Goal: Task Accomplishment & Management: Manage account settings

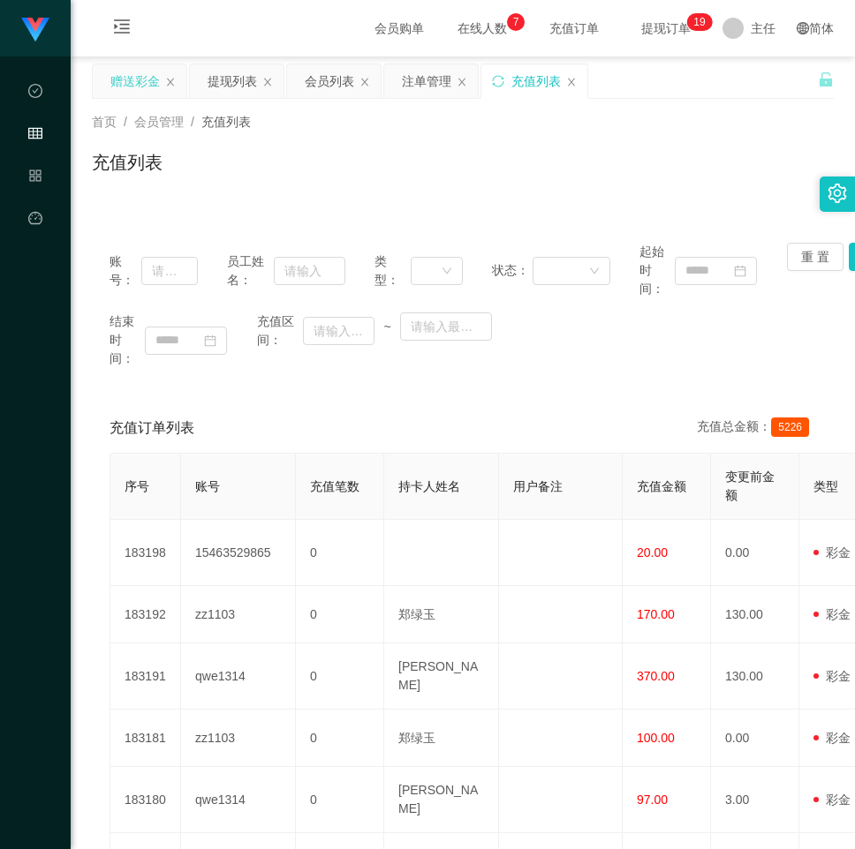
click at [139, 76] on div "赠送彩金" at bounding box center [134, 81] width 49 height 34
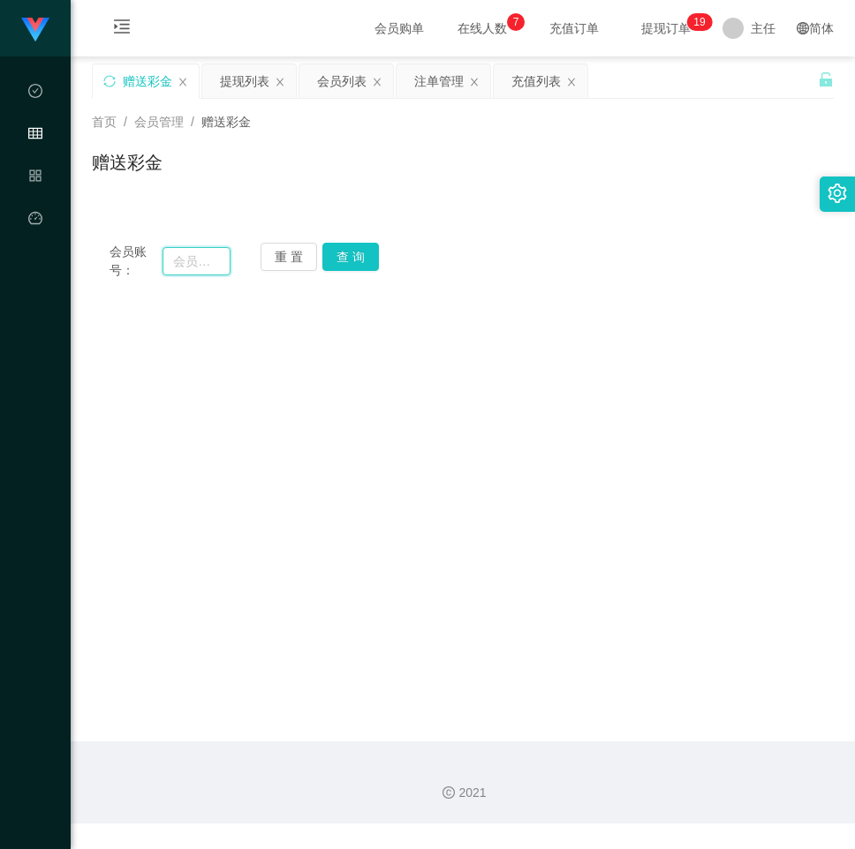
click at [209, 261] on input "text" at bounding box center [195, 261] width 67 height 28
paste input "dong01"
type input "dong01"
click at [327, 244] on button "查 询" at bounding box center [350, 257] width 56 height 28
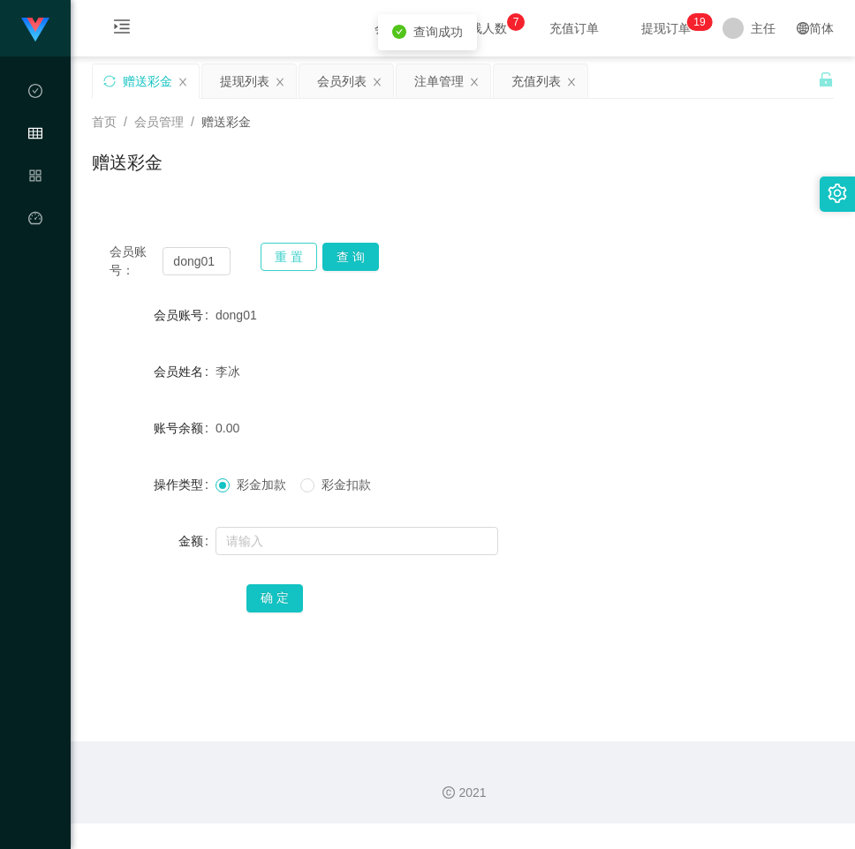
click at [298, 244] on button "重 置" at bounding box center [288, 257] width 56 height 28
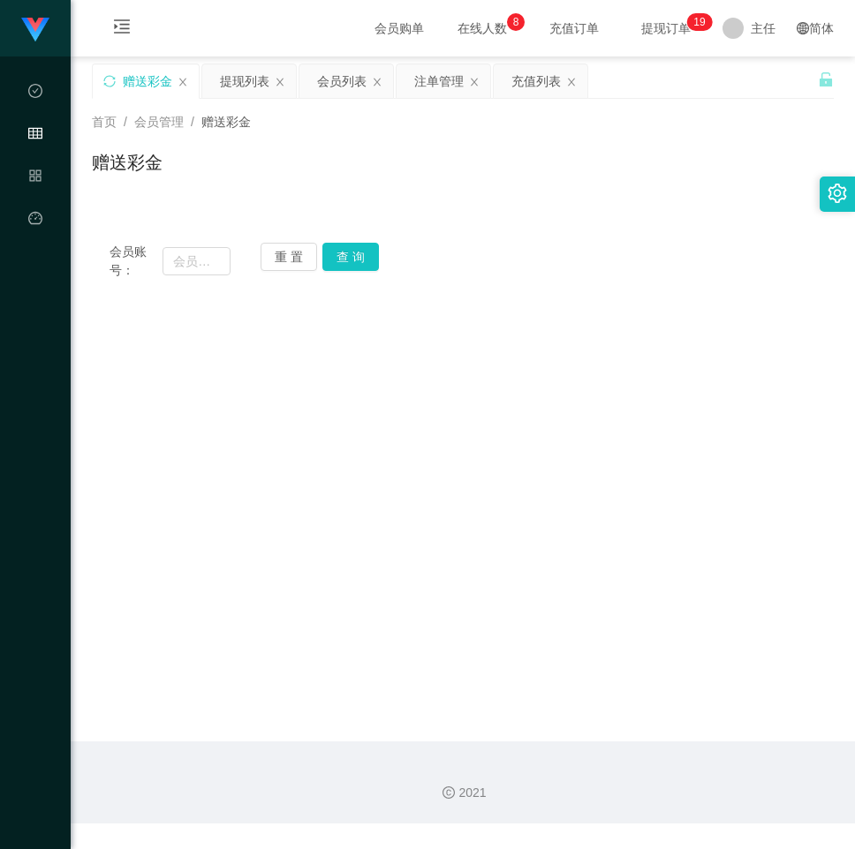
drag, startPoint x: 618, startPoint y: 399, endPoint x: 618, endPoint y: 380, distance: 19.4
click at [618, 403] on main "关闭左侧 关闭右侧 关闭其它 刷新页面 赠送彩金 提现列表 会员列表 注单管理 充值列表 首页 / 会员管理 / 赠送彩金 / 赠送彩金 会员账号： 重 置 …" at bounding box center [463, 398] width 784 height 685
click at [639, 300] on main "关闭左侧 关闭右侧 关闭其它 刷新页面 赠送彩金 提现列表 会员列表 注单管理 充值列表 首页 / 会员管理 / 赠送彩金 / 赠送彩金 会员账号： 重 置 …" at bounding box center [463, 398] width 784 height 685
click at [526, 75] on div "充值列表" at bounding box center [535, 81] width 49 height 34
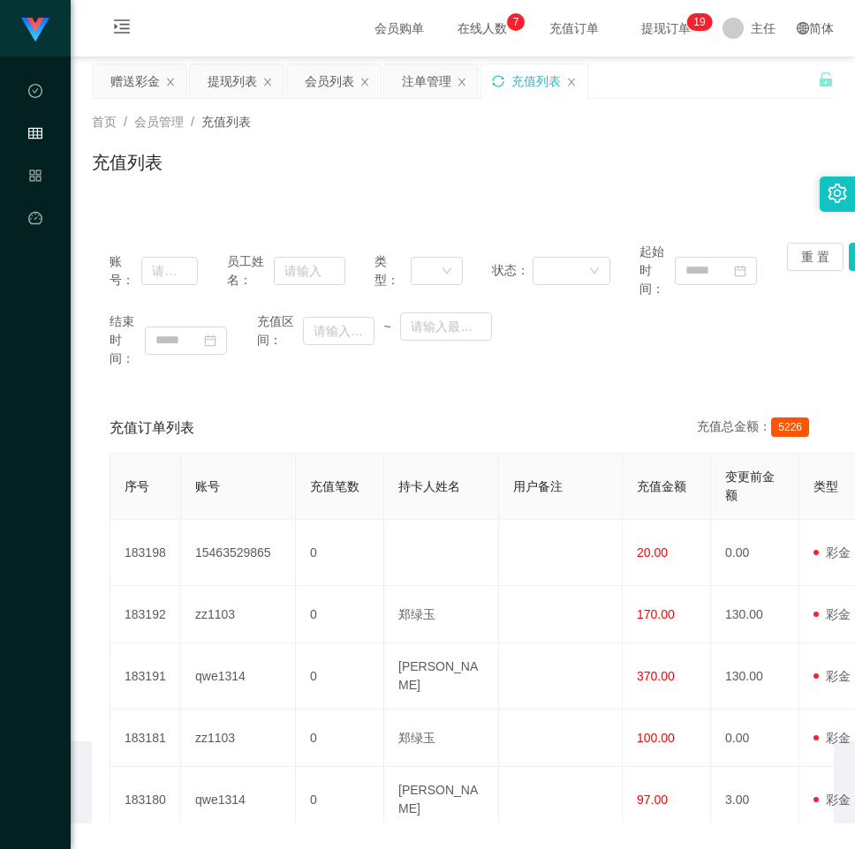
click at [504, 79] on icon "图标: sync" at bounding box center [498, 81] width 12 height 12
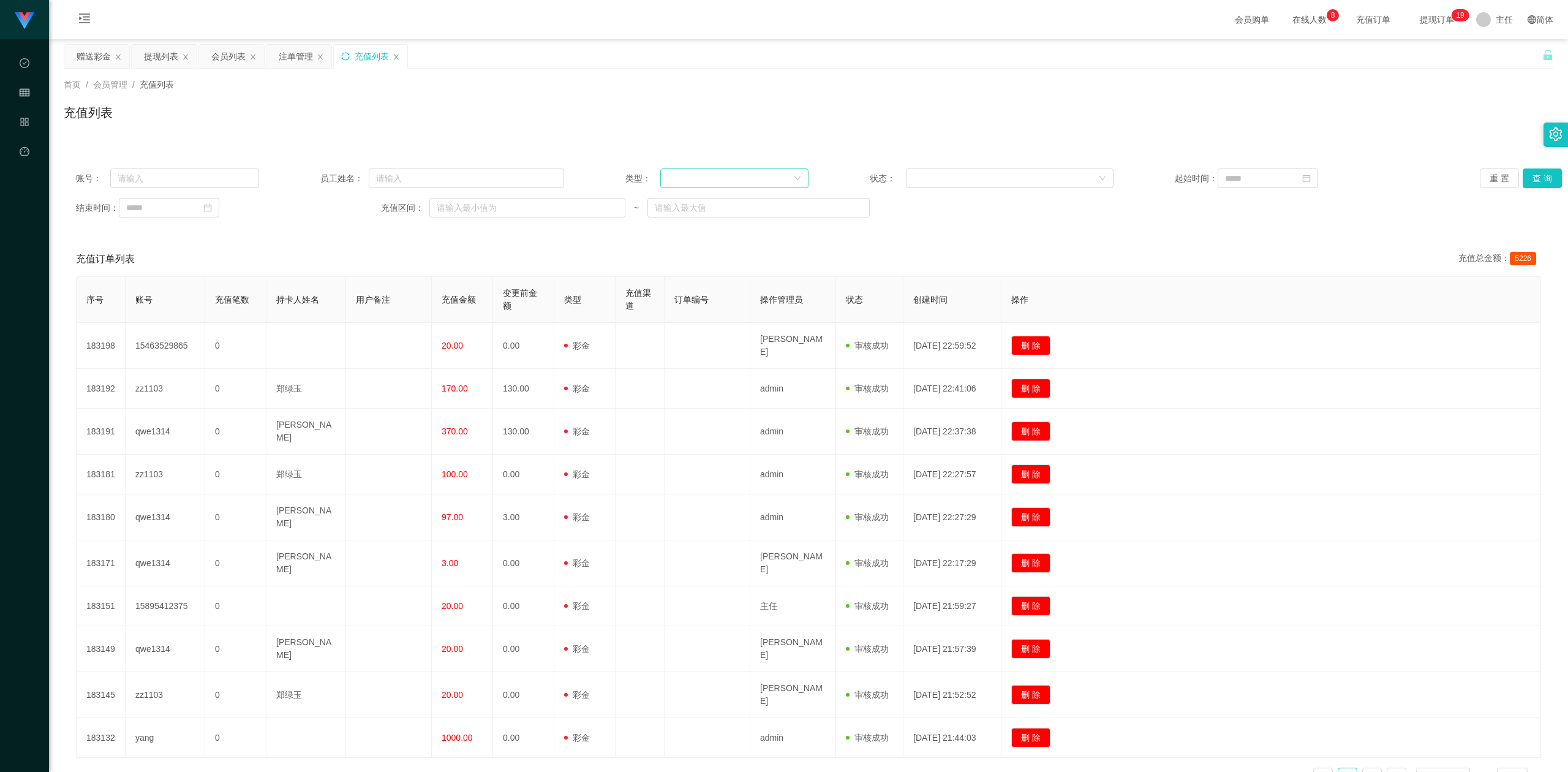
click at [593, 174] on div at bounding box center [730, 178] width 126 height 18
drag, startPoint x: 713, startPoint y: 195, endPoint x: 1067, endPoint y: 207, distance: 354.2
click at [593, 195] on li "后台充值" at bounding box center [730, 203] width 148 height 19
click at [593, 180] on button "查 询" at bounding box center [1542, 178] width 39 height 19
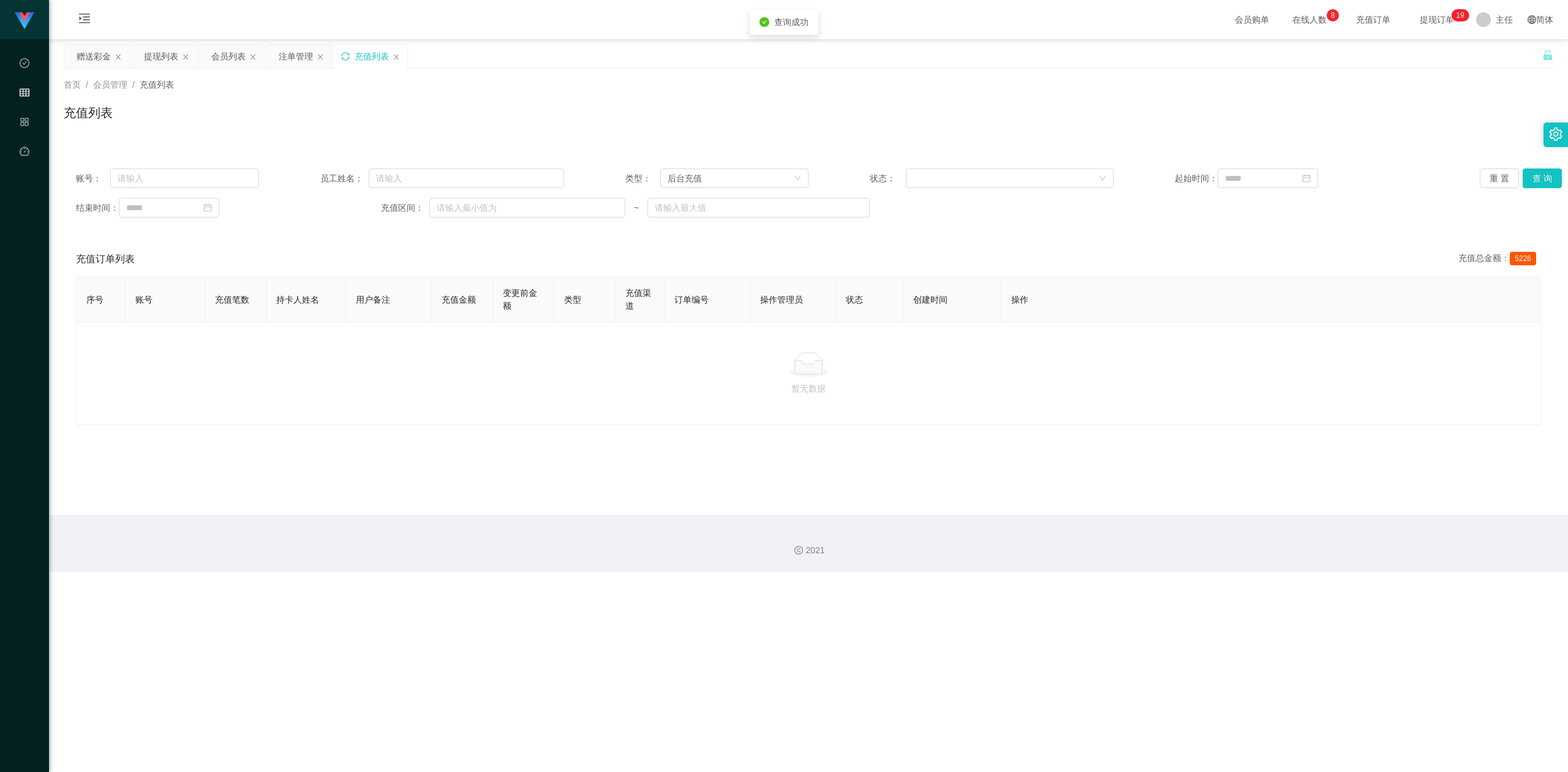
click at [347, 58] on icon "图标: sync" at bounding box center [346, 56] width 8 height 8
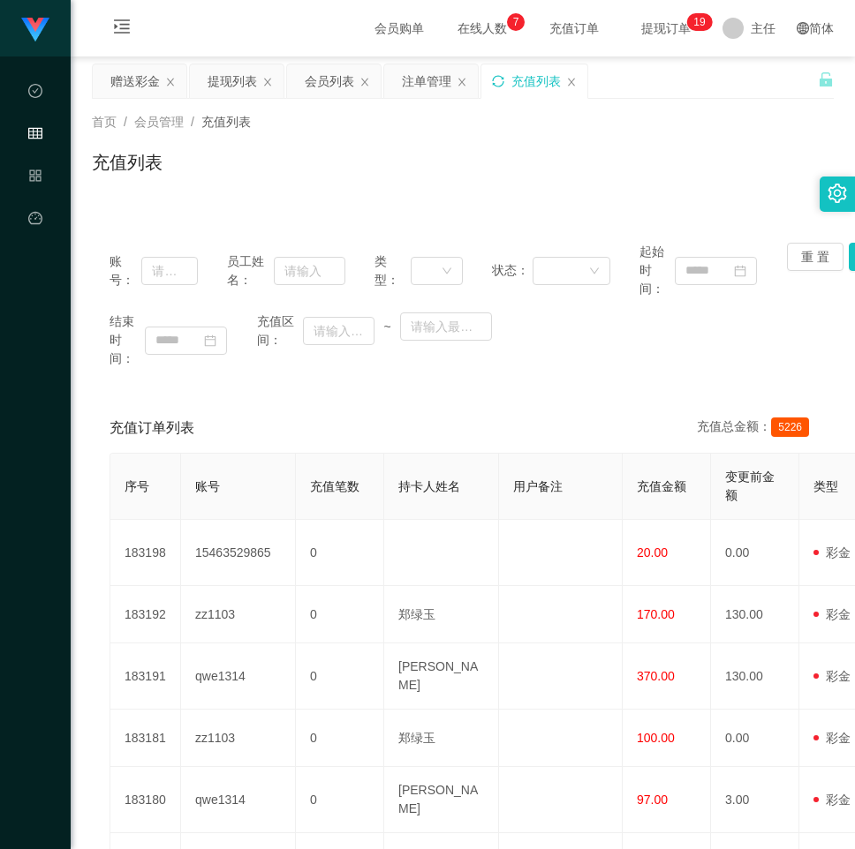
click at [584, 192] on div "首页 / 会员管理 / 充值列表 / 充值列表" at bounding box center [463, 151] width 784 height 105
click at [149, 86] on div "赠送彩金" at bounding box center [134, 81] width 49 height 34
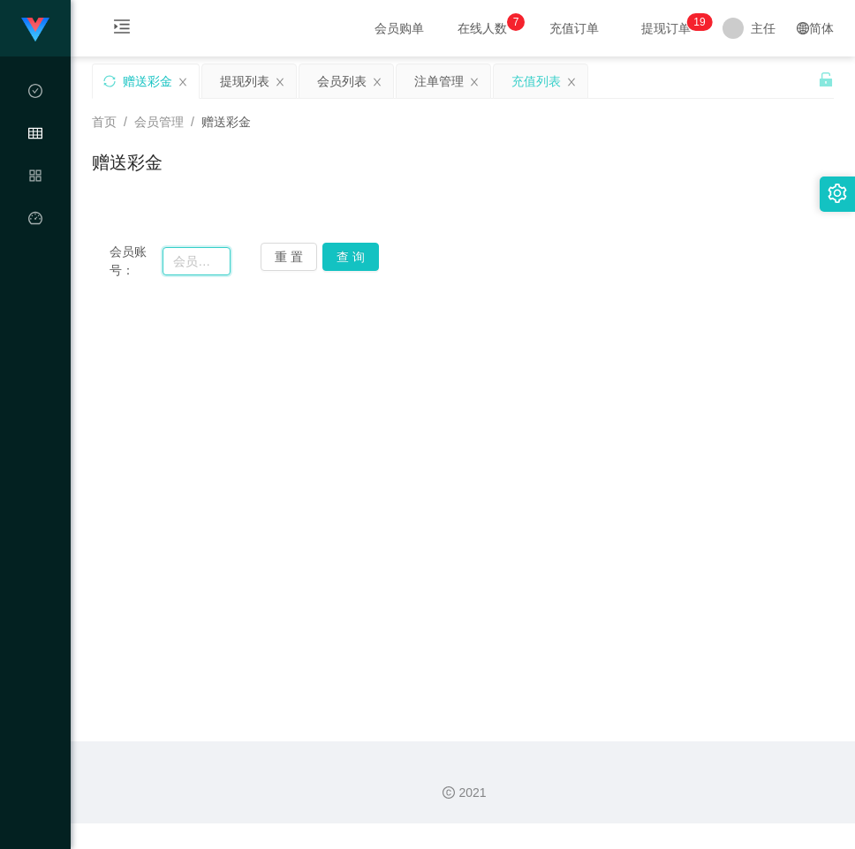
click at [216, 260] on input "text" at bounding box center [195, 261] width 67 height 28
paste input "147258"
type input "147258"
drag, startPoint x: 348, startPoint y: 252, endPoint x: 353, endPoint y: 265, distance: 13.4
click at [350, 252] on button "查 询" at bounding box center [350, 257] width 56 height 28
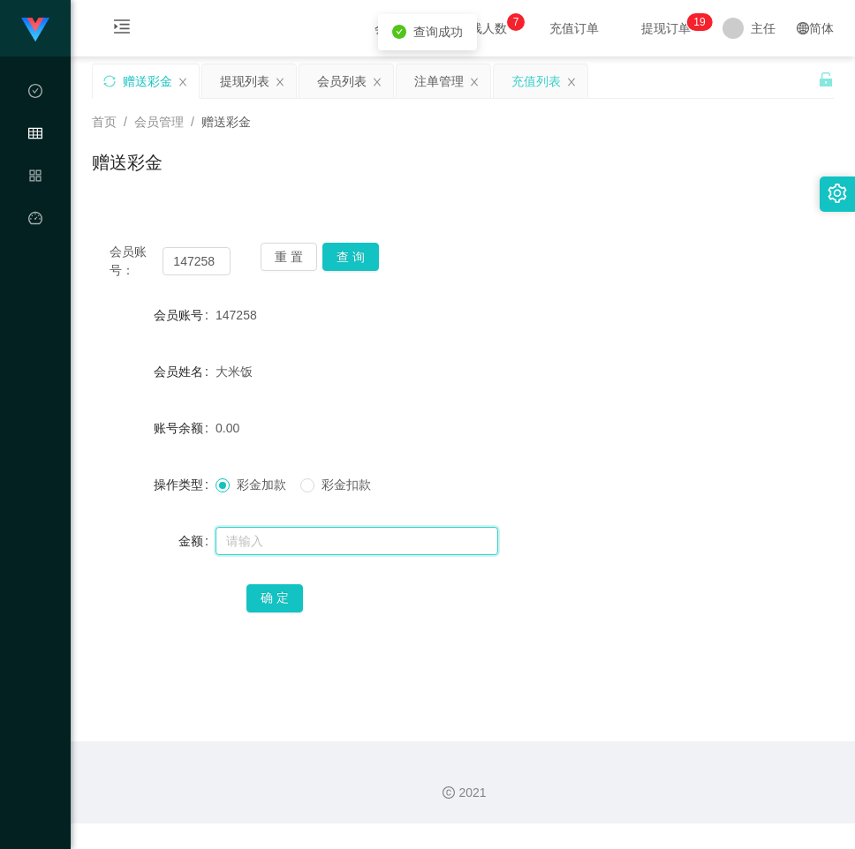
click at [344, 549] on input "text" at bounding box center [356, 541] width 282 height 28
type input "3"
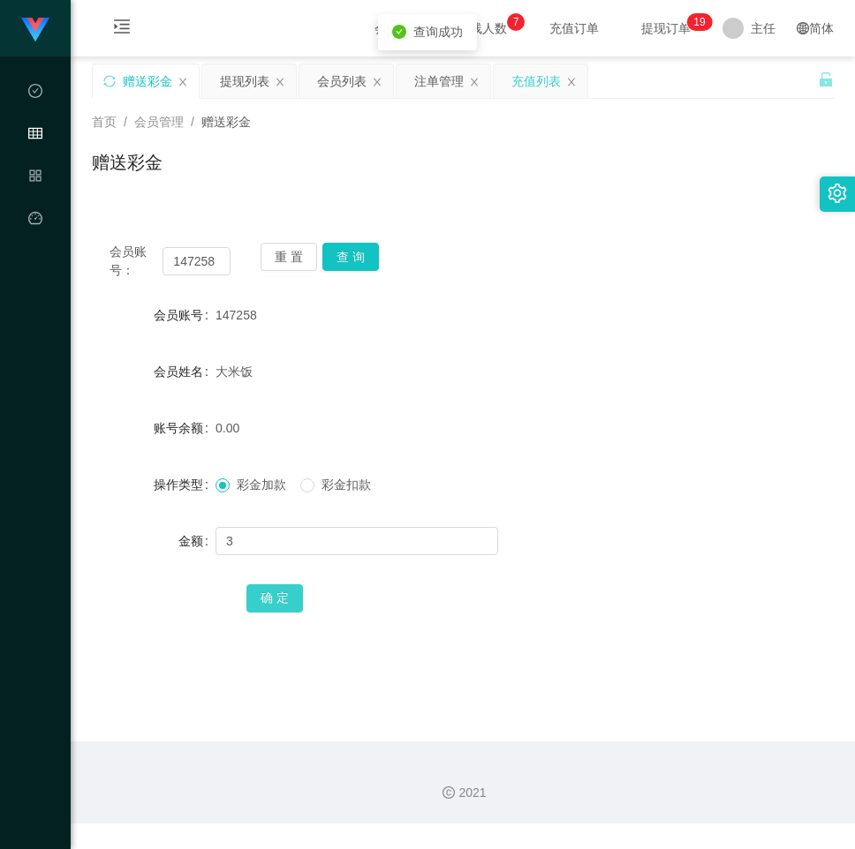
click at [295, 595] on button "确 定" at bounding box center [274, 598] width 56 height 28
click at [614, 304] on div "147258" at bounding box center [431, 314] width 433 height 35
click at [291, 251] on button "重 置" at bounding box center [288, 257] width 56 height 28
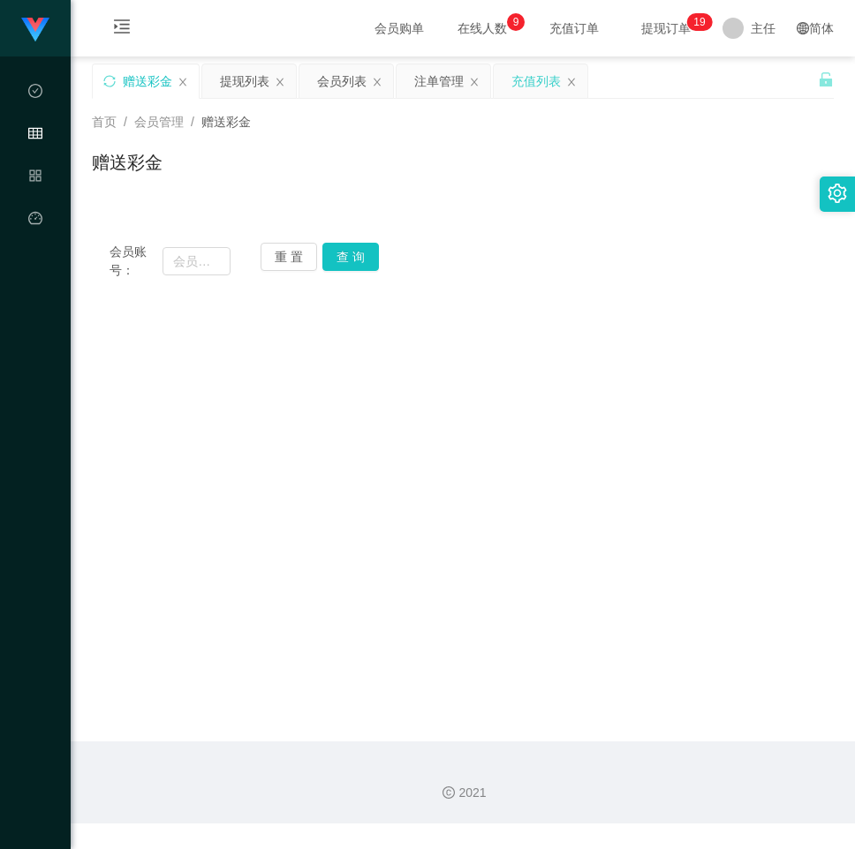
click at [606, 280] on div "会员账号： 重 置 查 询 会员账号 147258 会员姓名 大米饭 账号余额 3.00 操作类型 彩金加款 彩金扣款 金额 确 定" at bounding box center [463, 261] width 742 height 72
click at [599, 358] on main "关闭左侧 关闭右侧 关闭其它 刷新页面 赠送彩金 提现列表 会员列表 注单管理 充值列表 首页 / 会员管理 / 赠送彩金 / 赠送彩金 会员账号： 重 置 …" at bounding box center [463, 398] width 784 height 685
click at [773, 281] on div "会员账号： 重 置 查 询 会员账号 147258 会员姓名 大米饭 账号余额 3.00 操作类型 彩金加款 彩金扣款 金额 确 定" at bounding box center [463, 261] width 742 height 72
drag, startPoint x: 707, startPoint y: 217, endPoint x: 640, endPoint y: 200, distance: 69.4
click at [708, 217] on div "会员账号： 重 置 查 询 会员账号 147258 会员姓名 大米饭 账号余额 3.00 操作类型 彩金加款 彩金扣款 金额 确 定" at bounding box center [463, 251] width 742 height 94
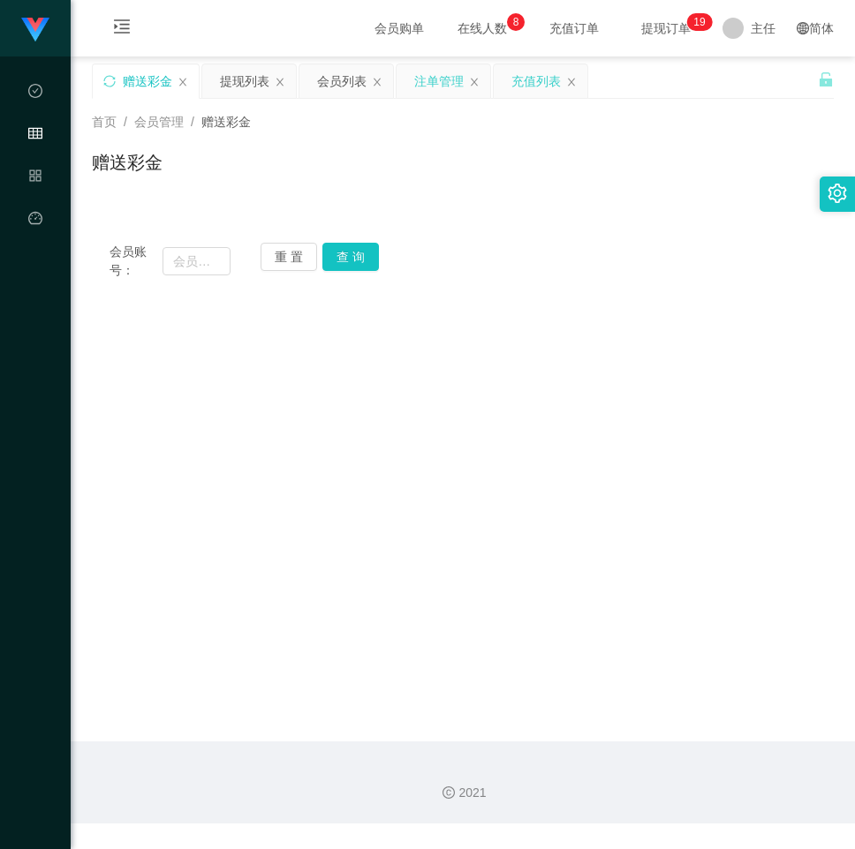
click at [447, 75] on div "注单管理" at bounding box center [438, 81] width 49 height 34
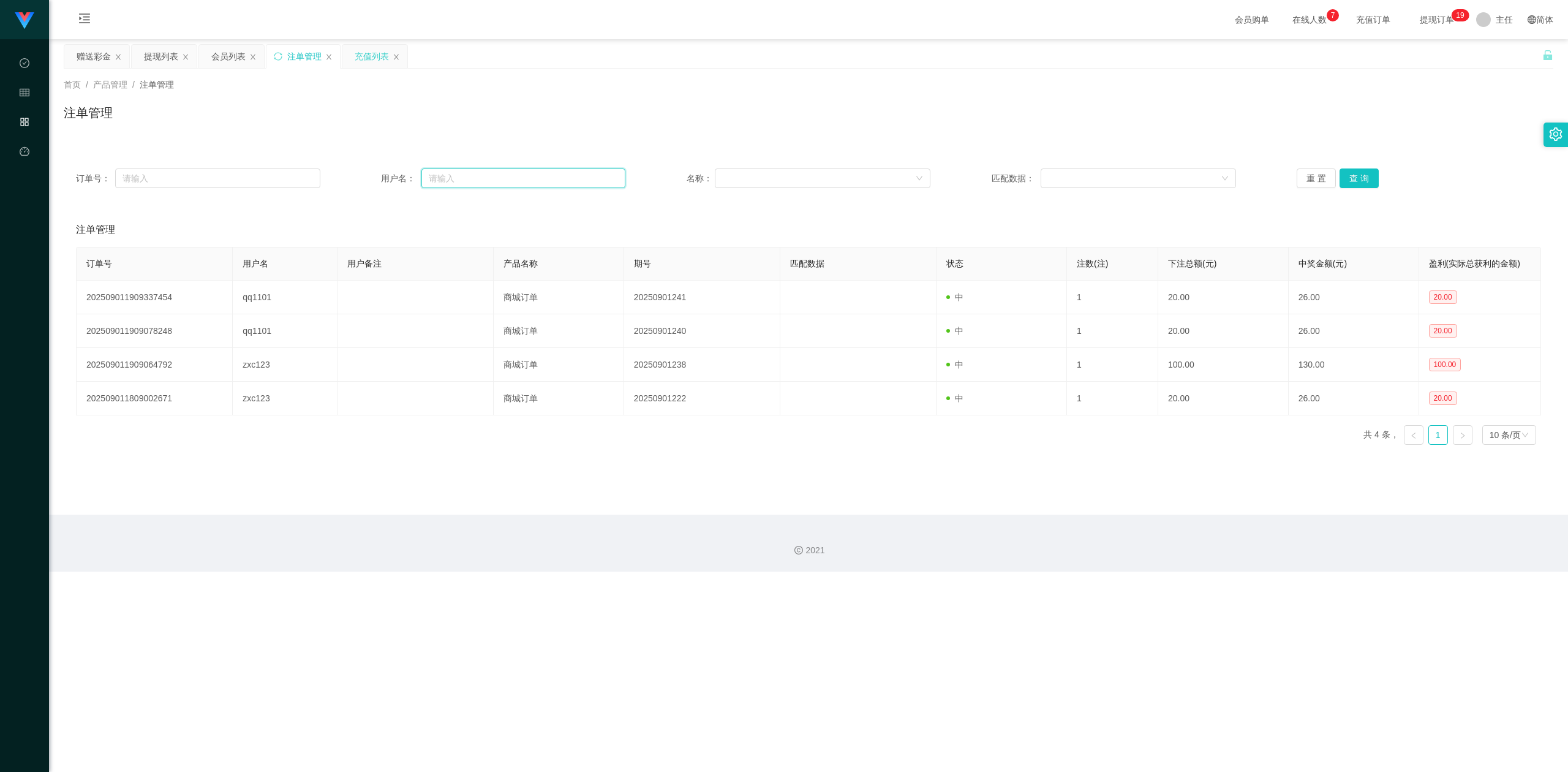
click at [446, 180] on input "text" at bounding box center [523, 178] width 204 height 19
paste input "zz1139"
type input "zz1139"
click at [593, 178] on button "查 询" at bounding box center [1359, 178] width 39 height 19
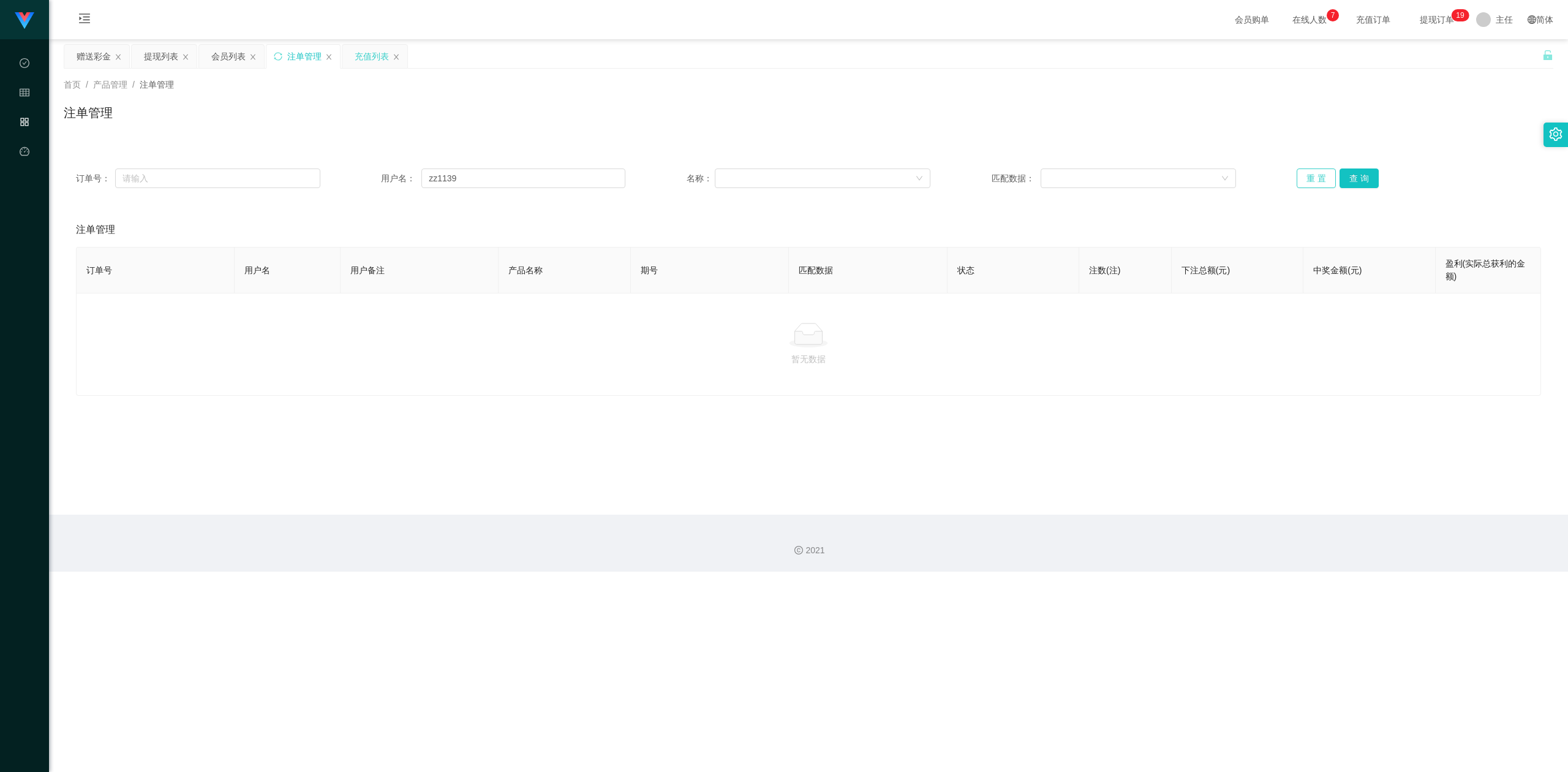
drag, startPoint x: 1296, startPoint y: 180, endPoint x: 1329, endPoint y: 140, distance: 51.9
click at [593, 180] on button "重 置" at bounding box center [1316, 178] width 39 height 19
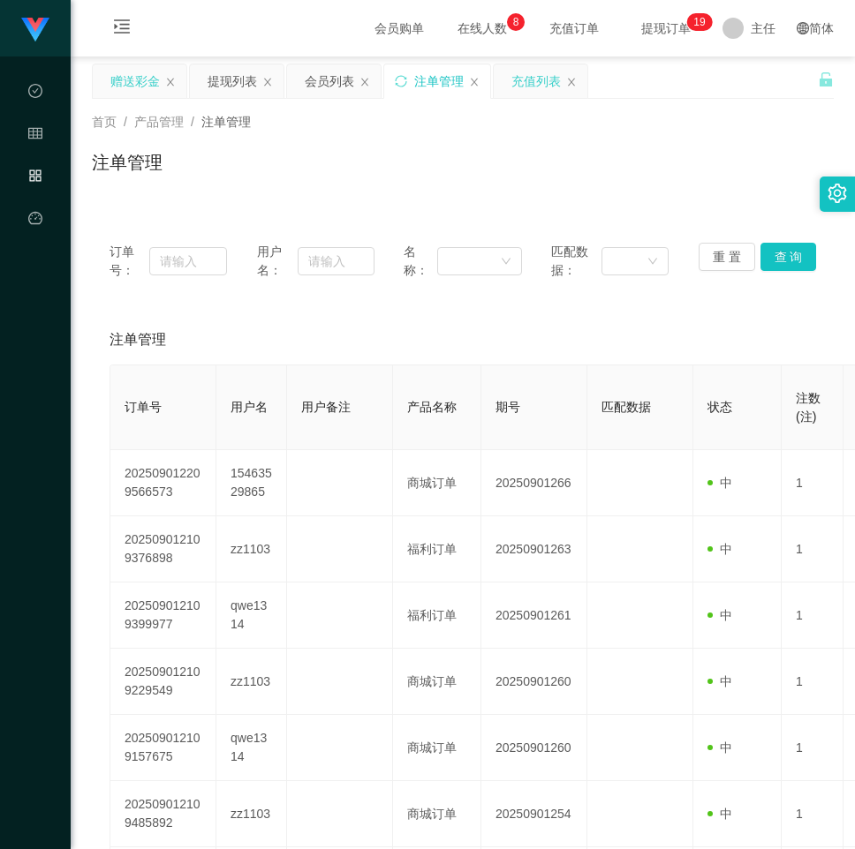
drag, startPoint x: 142, startPoint y: 65, endPoint x: 153, endPoint y: 75, distance: 14.4
click at [142, 65] on div "赠送彩金" at bounding box center [134, 81] width 49 height 34
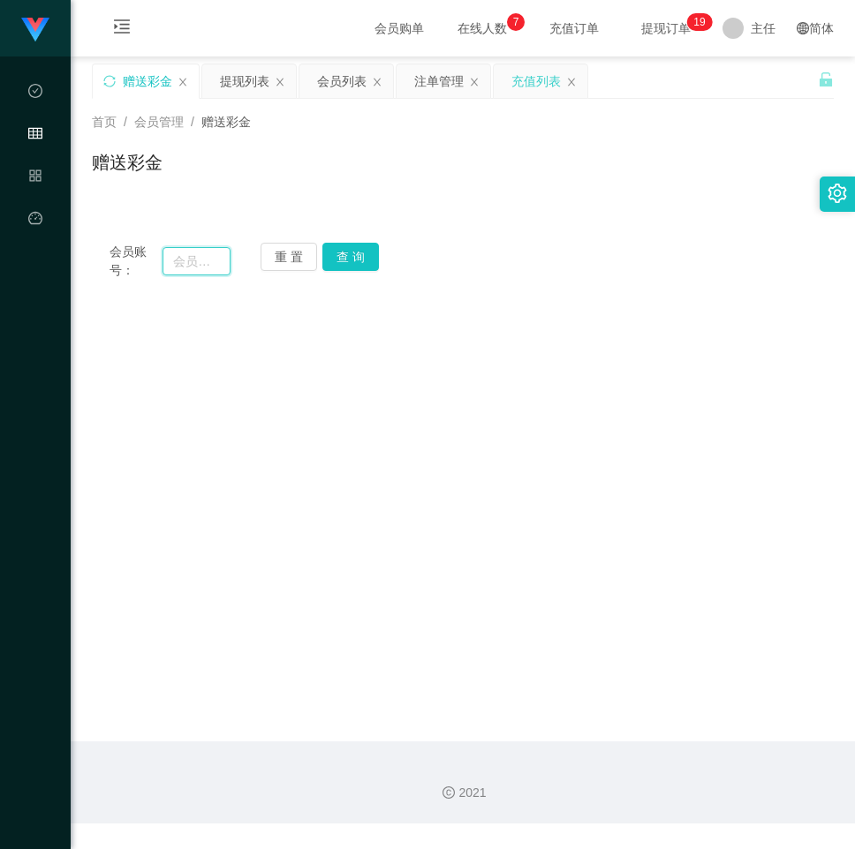
click at [213, 256] on input "text" at bounding box center [195, 261] width 67 height 28
paste input "q1151"
type input "q1151"
click at [357, 256] on button "查 询" at bounding box center [350, 257] width 56 height 28
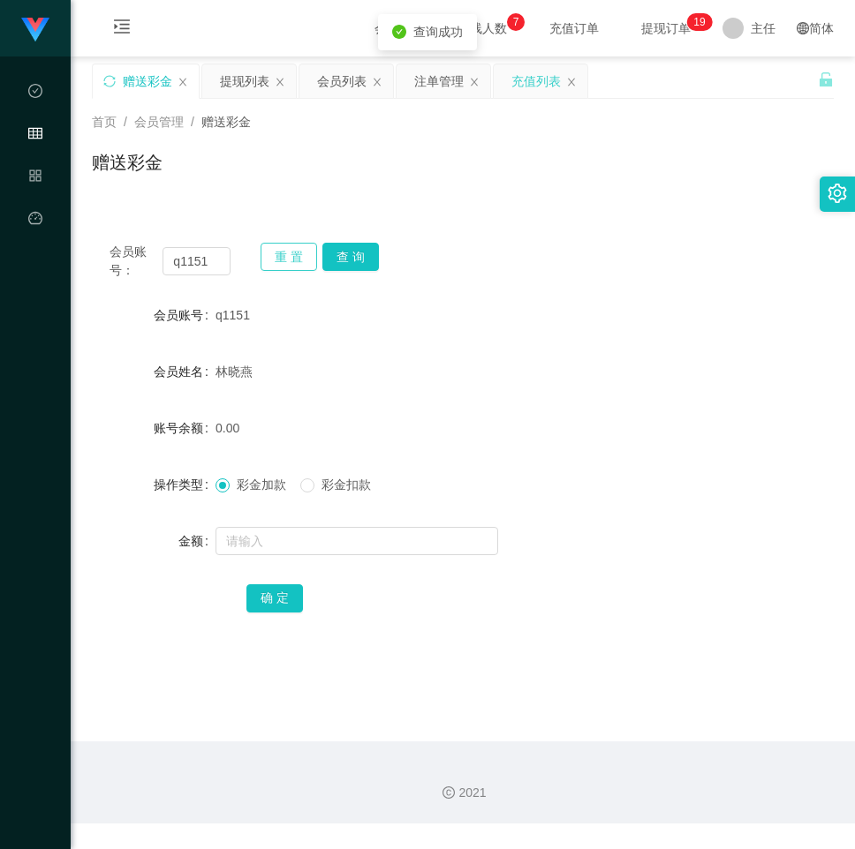
click at [283, 255] on button "重 置" at bounding box center [288, 257] width 56 height 28
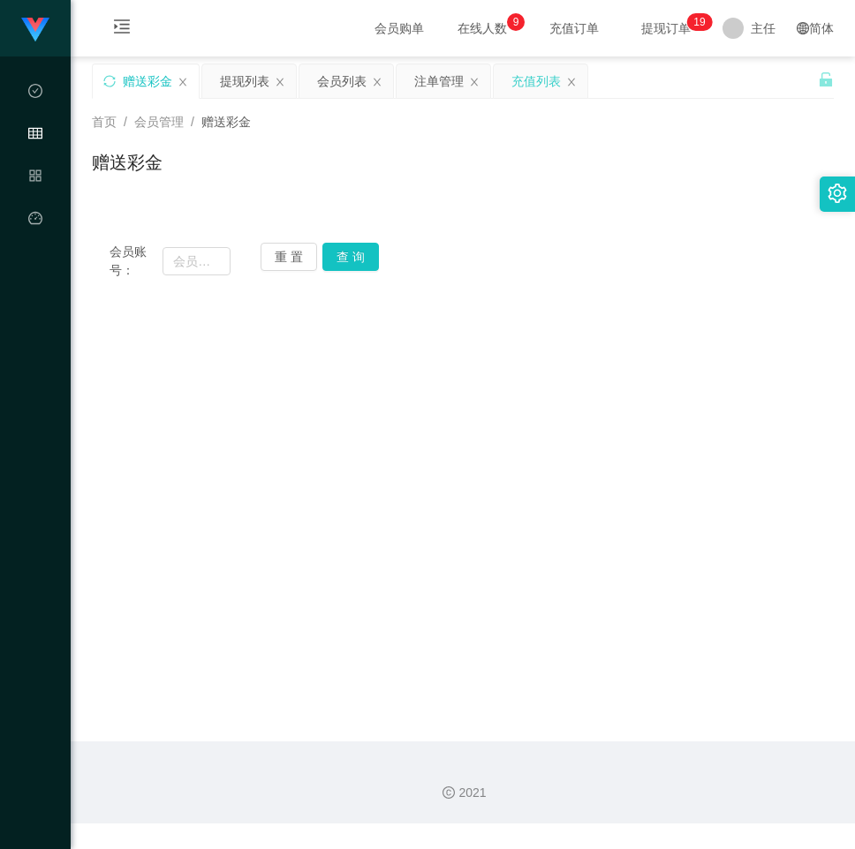
click at [590, 261] on div "会员账号： 重 置 查 询" at bounding box center [463, 261] width 742 height 37
click at [237, 83] on div "提现列表" at bounding box center [244, 81] width 49 height 34
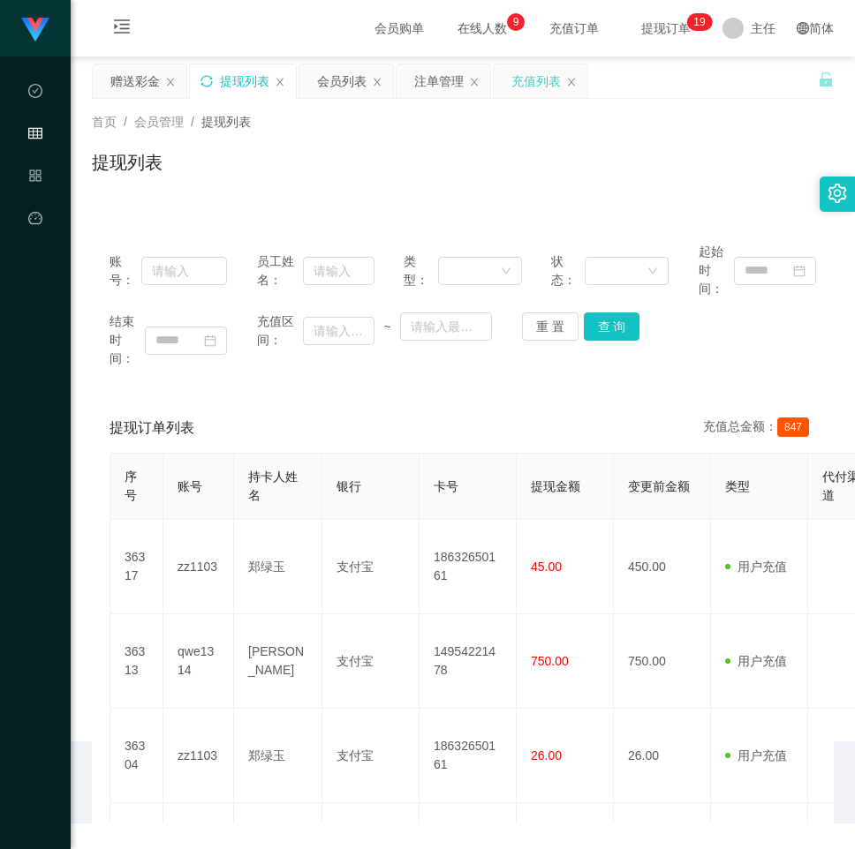
click at [212, 82] on icon "图标: sync" at bounding box center [206, 81] width 12 height 12
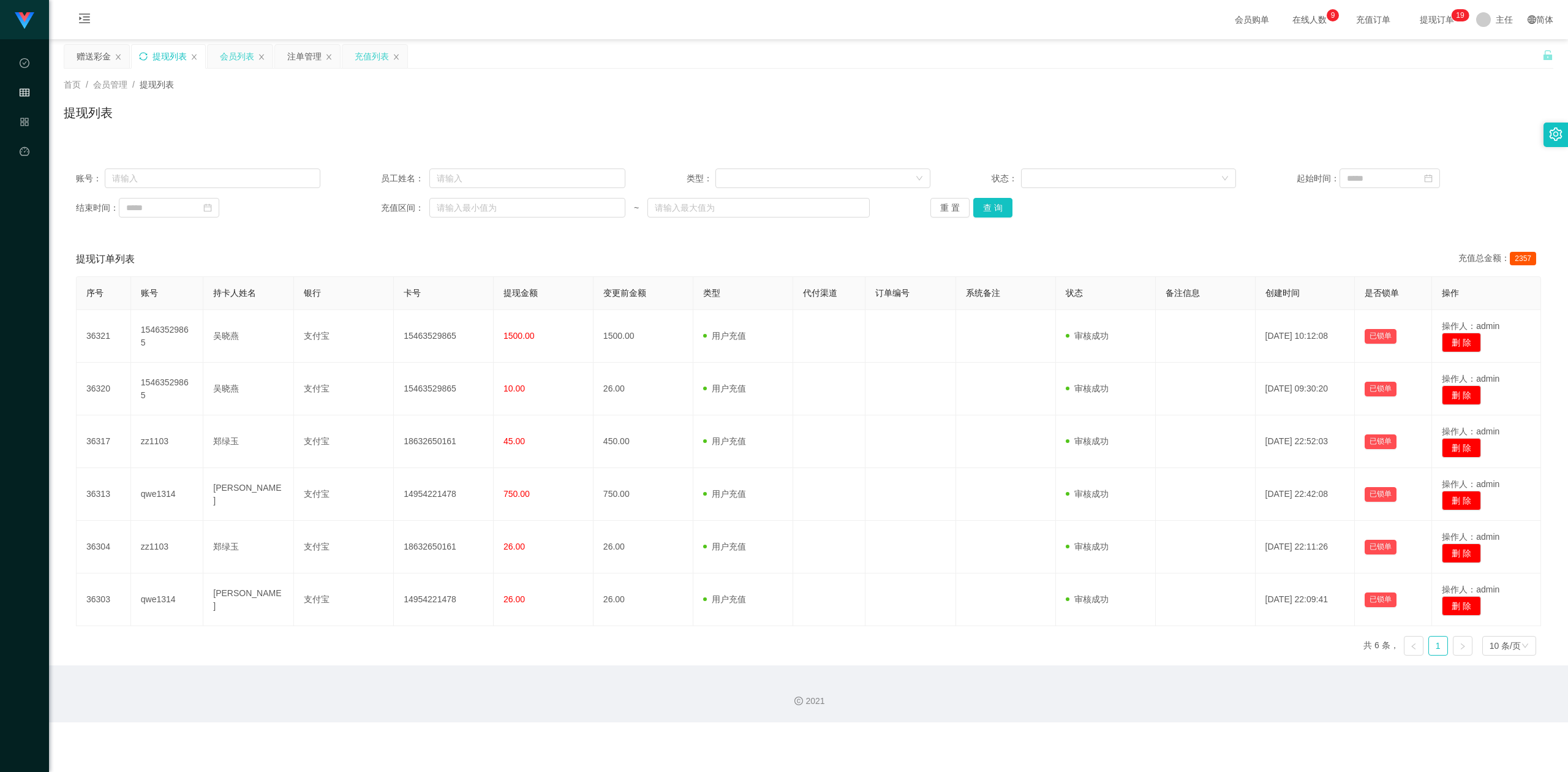
click at [241, 53] on div "会员列表" at bounding box center [237, 56] width 34 height 24
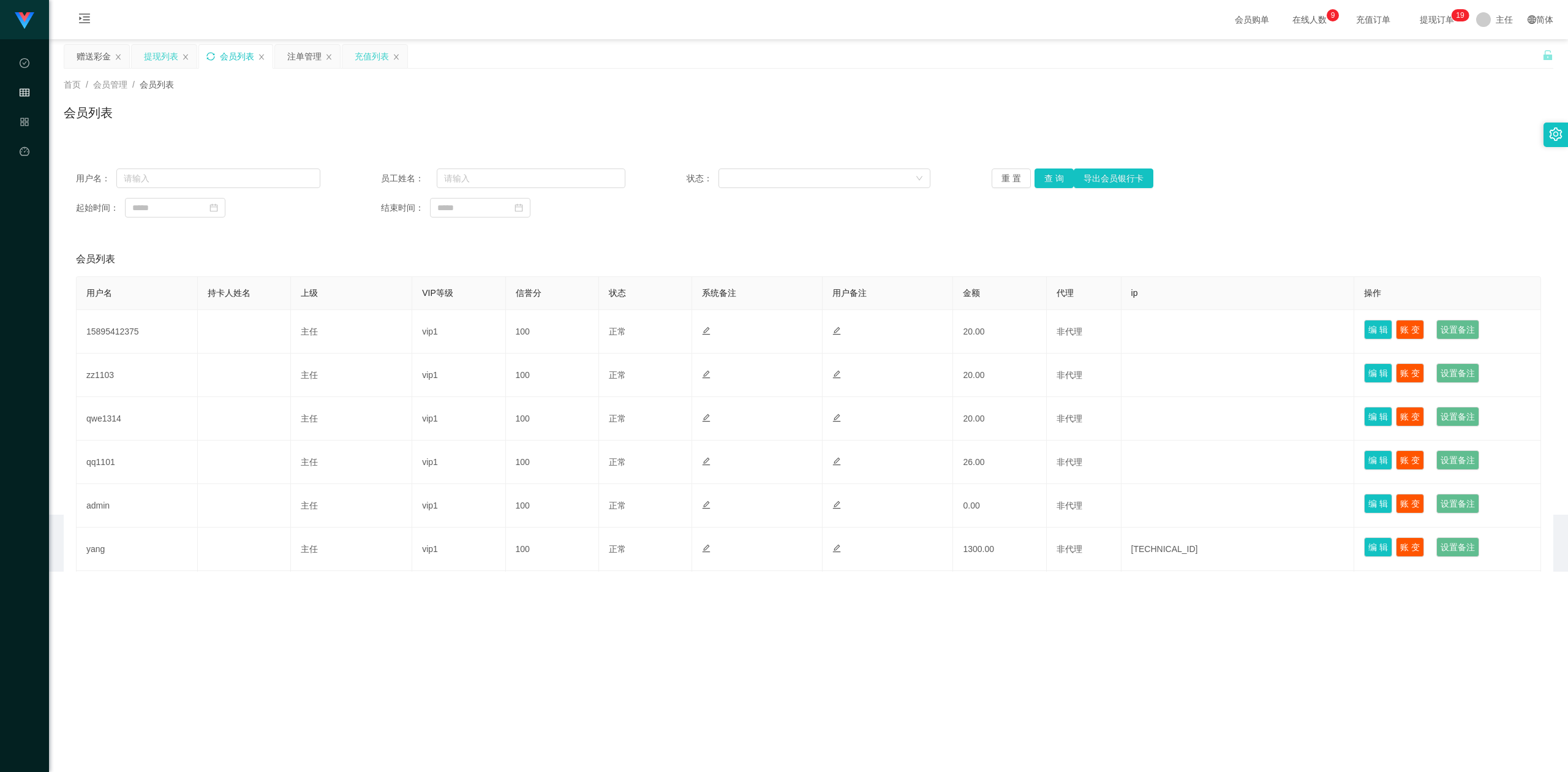
click at [209, 54] on icon "图标: sync" at bounding box center [210, 56] width 8 height 8
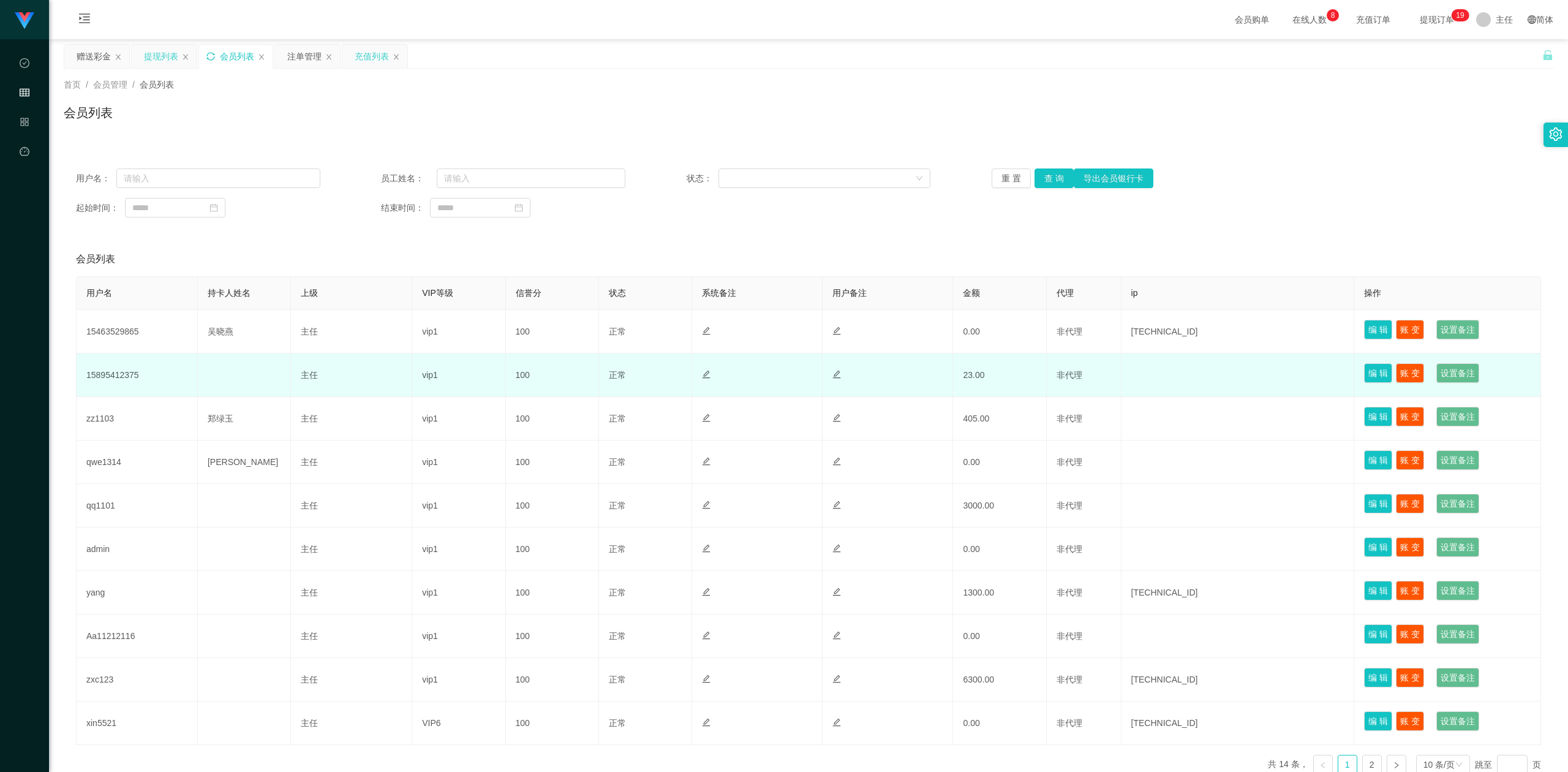
scroll to position [72, 0]
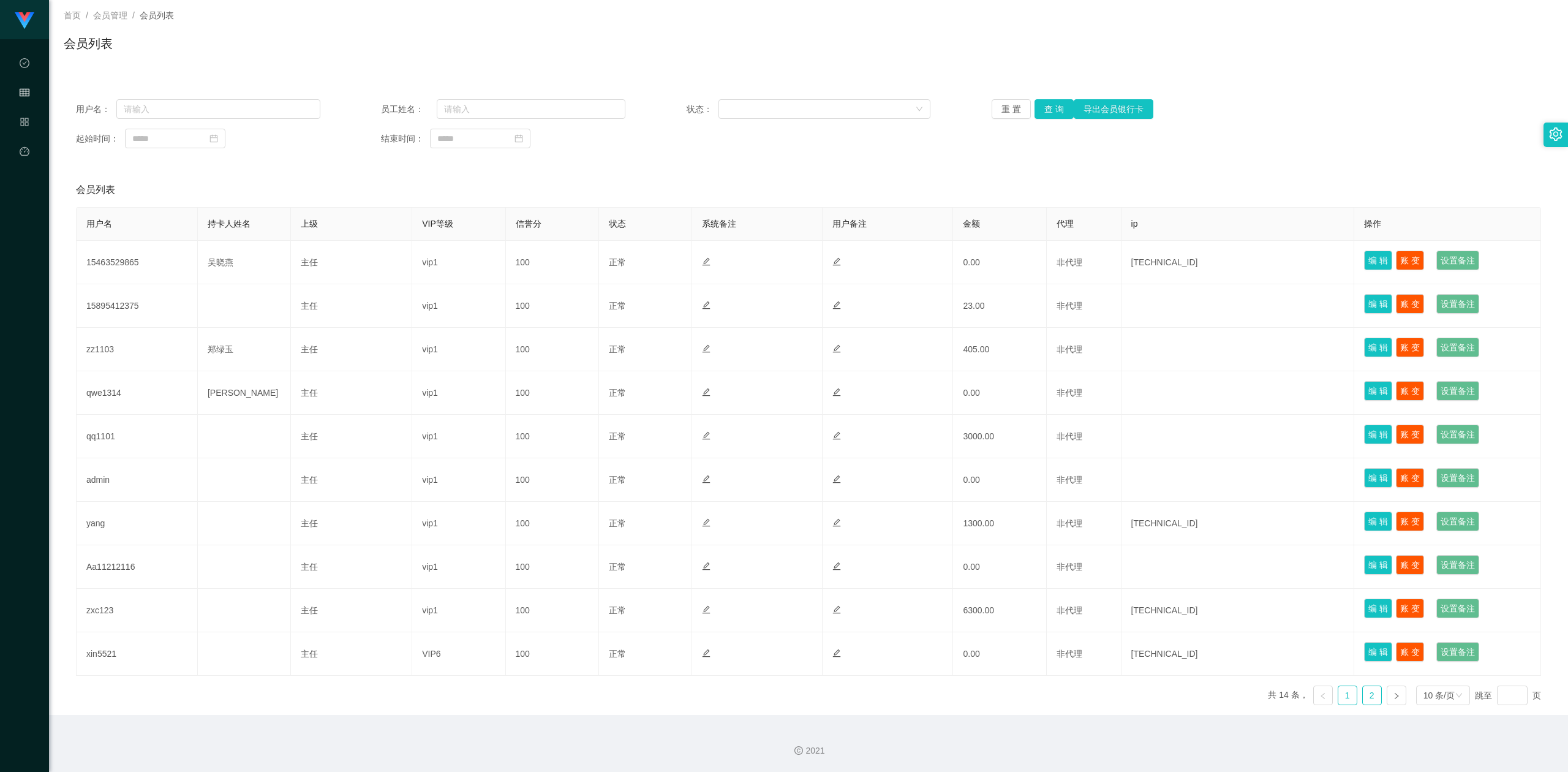
click at [593, 589] on link "2" at bounding box center [1372, 696] width 18 height 18
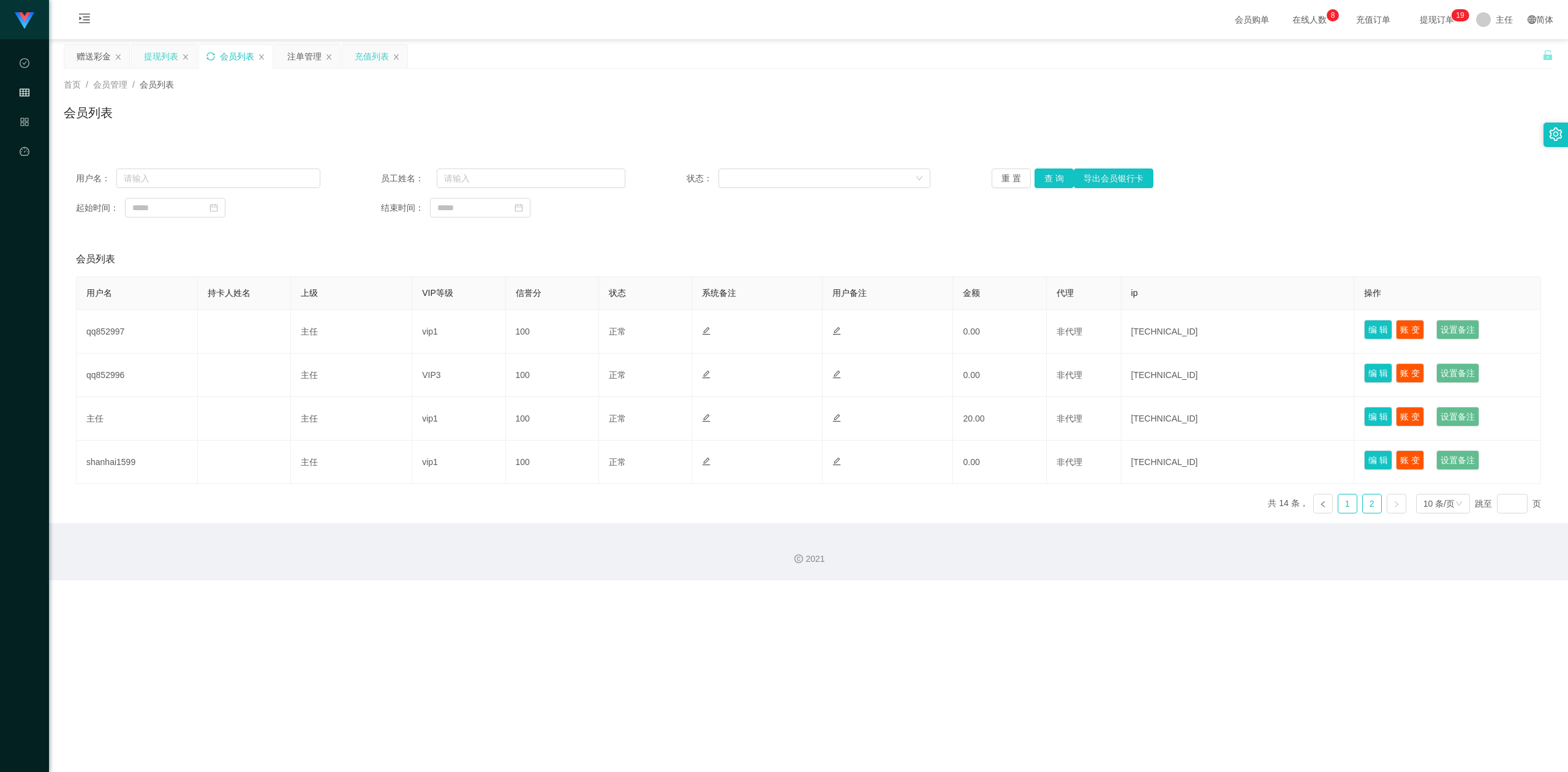
click at [593, 503] on link "1" at bounding box center [1347, 503] width 18 height 18
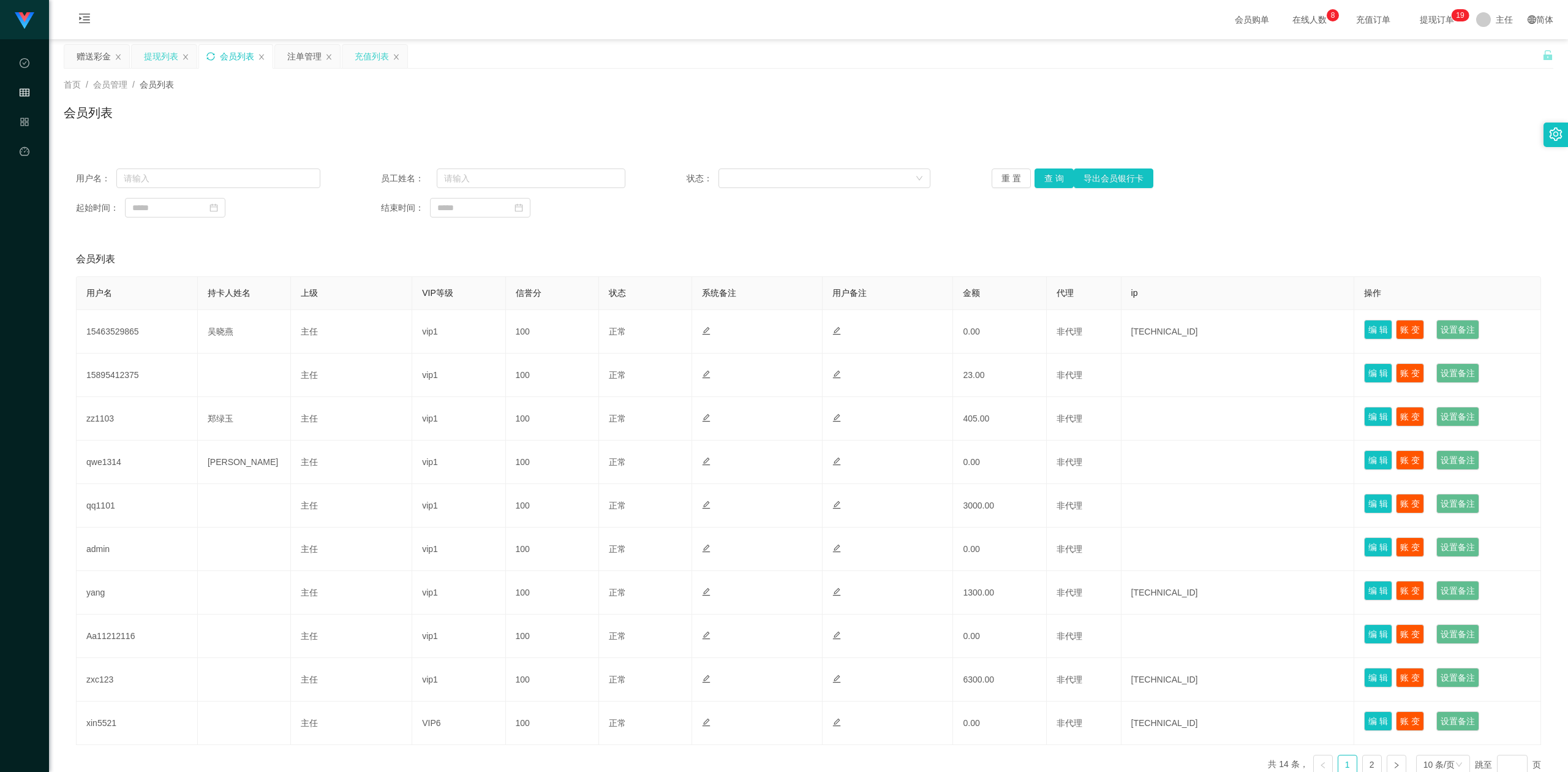
click at [210, 56] on icon "图标: sync" at bounding box center [210, 56] width 8 height 8
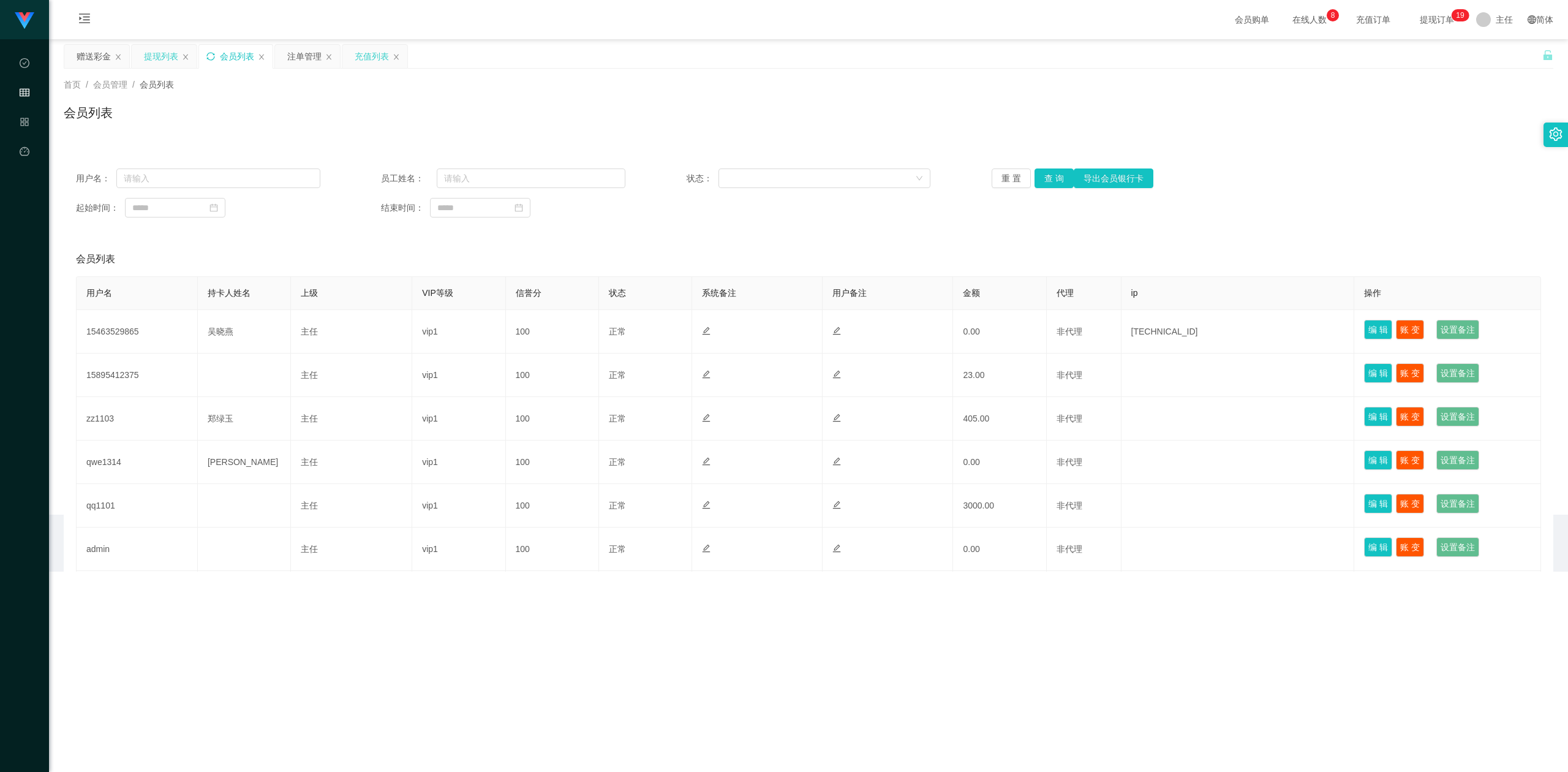
click at [167, 57] on div "提现列表" at bounding box center [160, 56] width 34 height 24
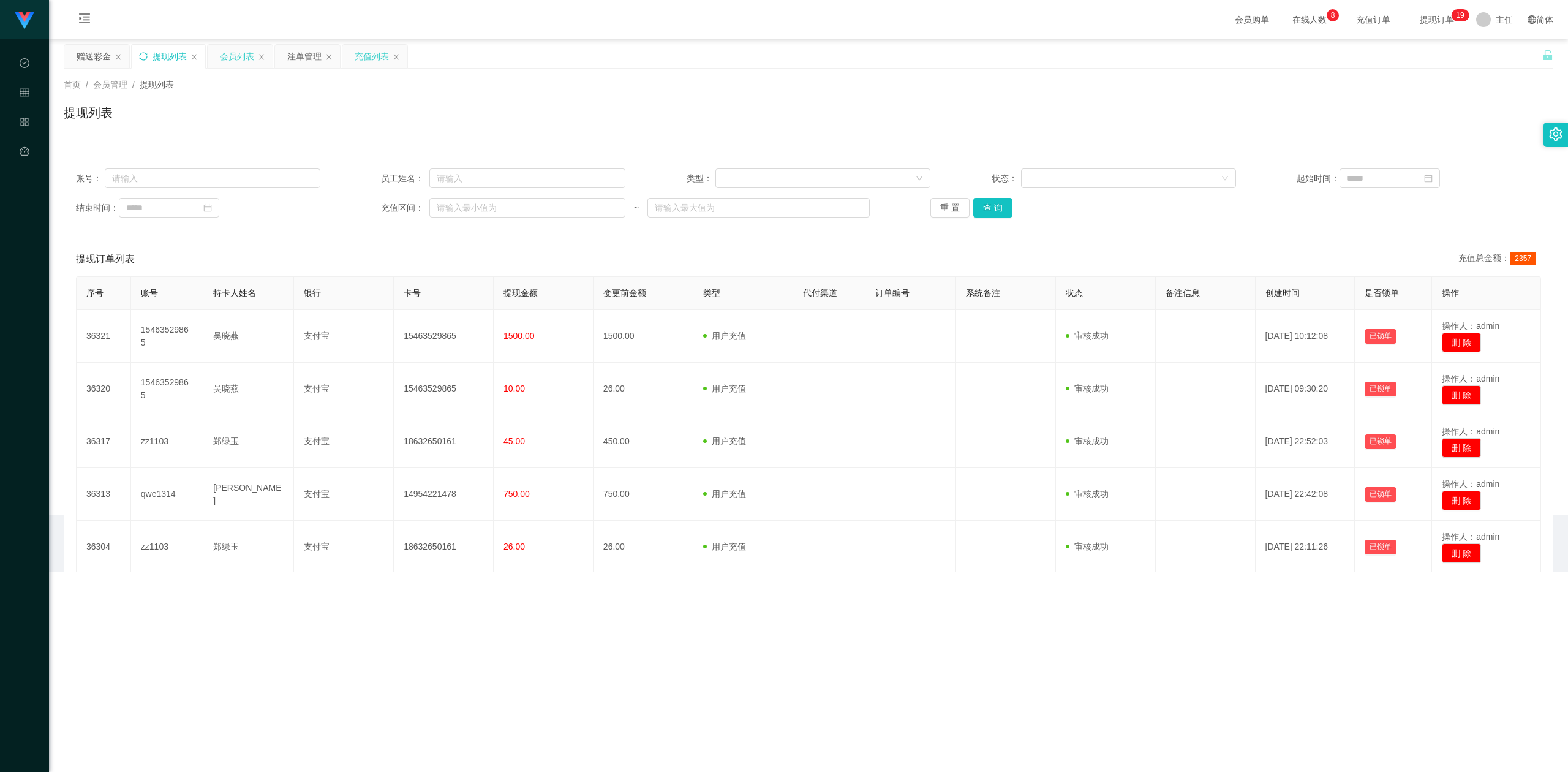
click at [148, 55] on div "提现列表" at bounding box center [169, 56] width 74 height 24
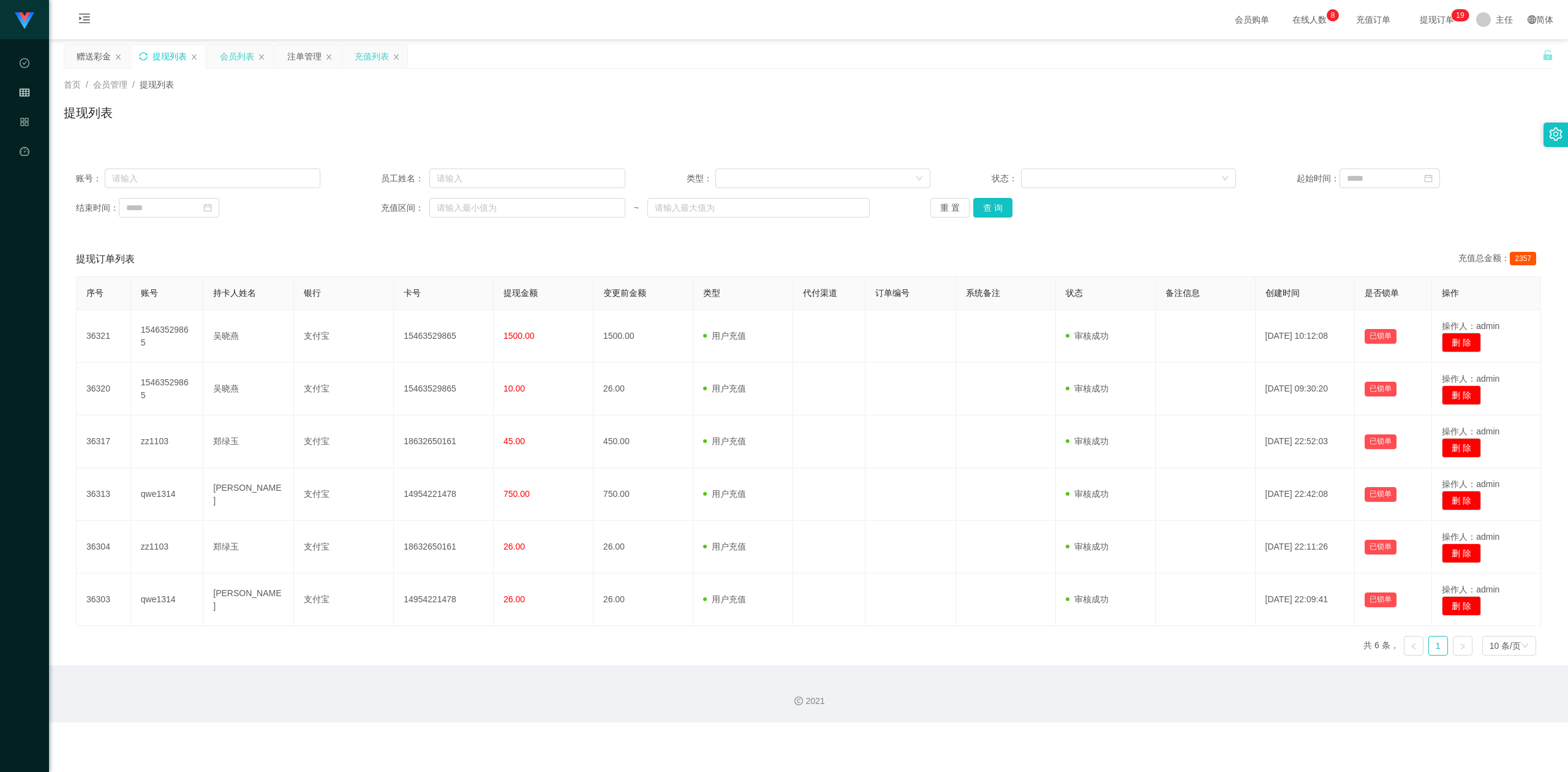
click at [143, 55] on icon "图标: sync" at bounding box center [143, 56] width 8 height 8
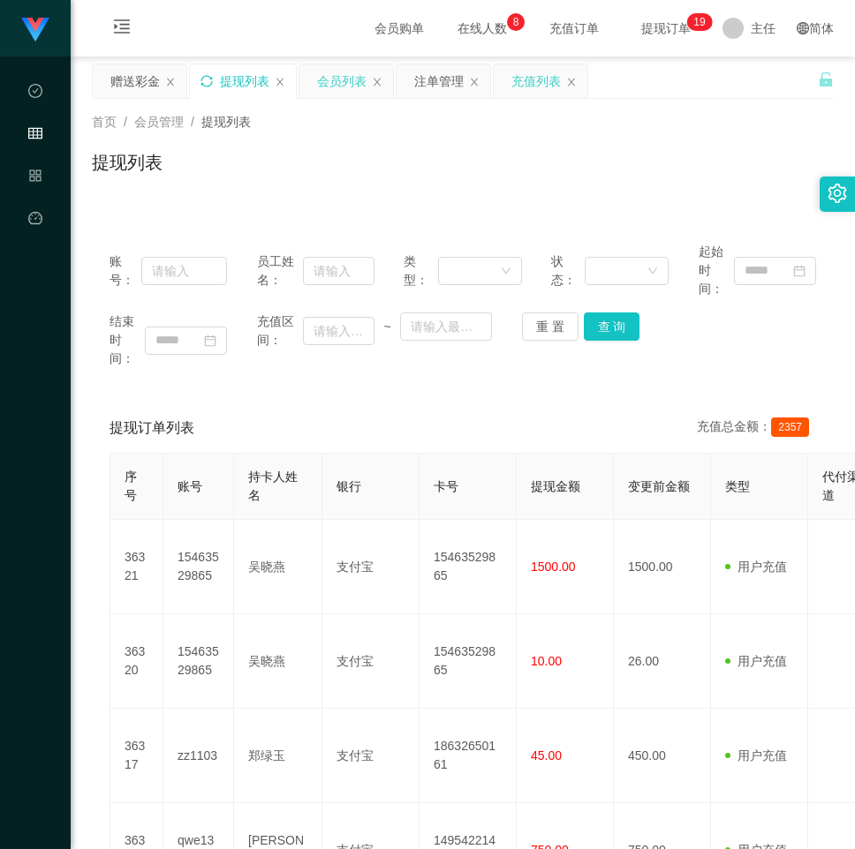
click at [207, 81] on icon "图标: sync" at bounding box center [206, 81] width 12 height 12
click at [206, 78] on icon "图标: sync" at bounding box center [206, 81] width 12 height 12
click at [538, 173] on div "提现列表" at bounding box center [463, 169] width 742 height 41
click at [210, 79] on icon "图标: sync" at bounding box center [206, 81] width 12 height 12
click at [208, 79] on icon "图标: sync" at bounding box center [206, 81] width 12 height 12
